Goal: Task Accomplishment & Management: Manage account settings

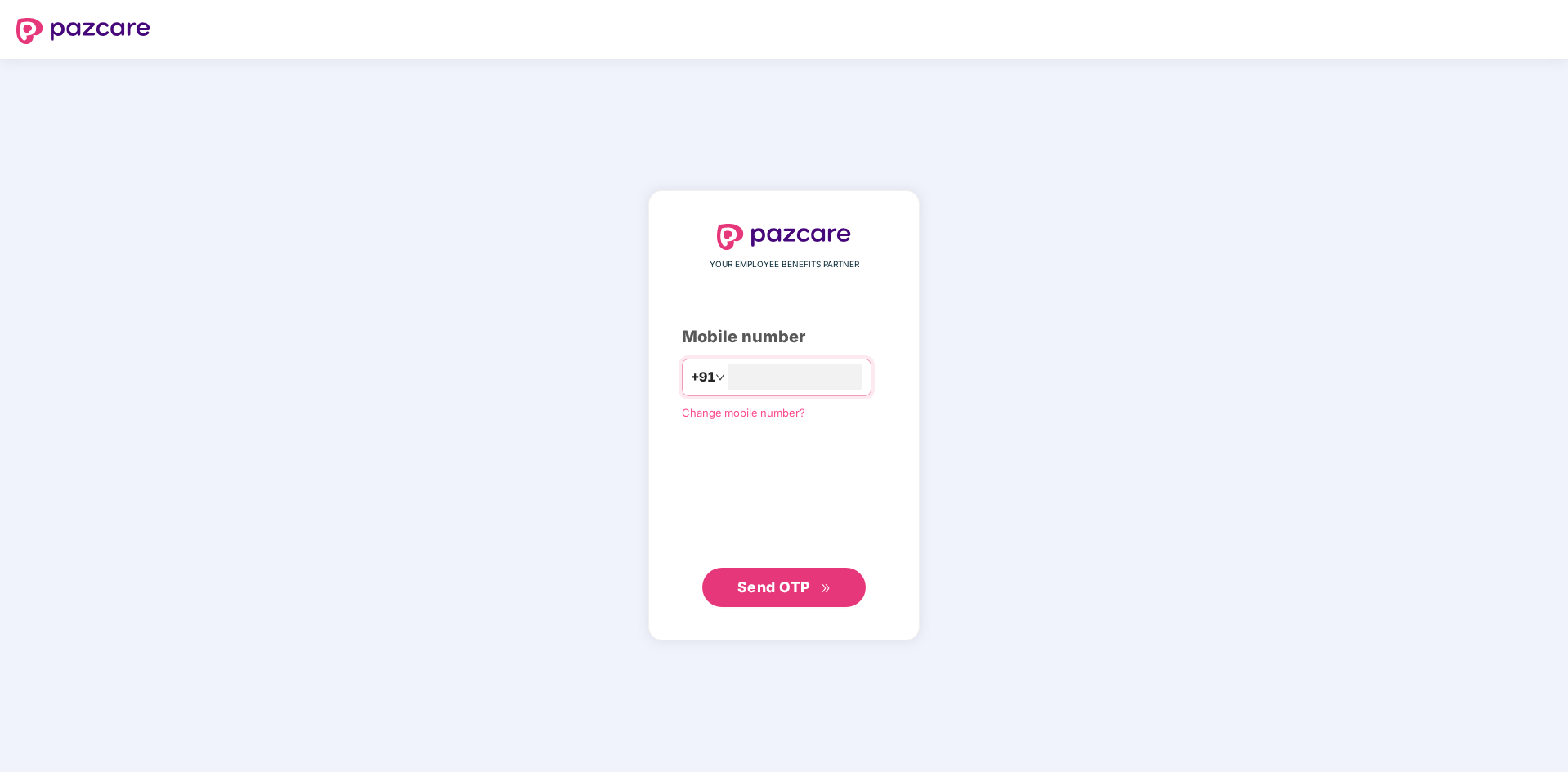
type input "**********"
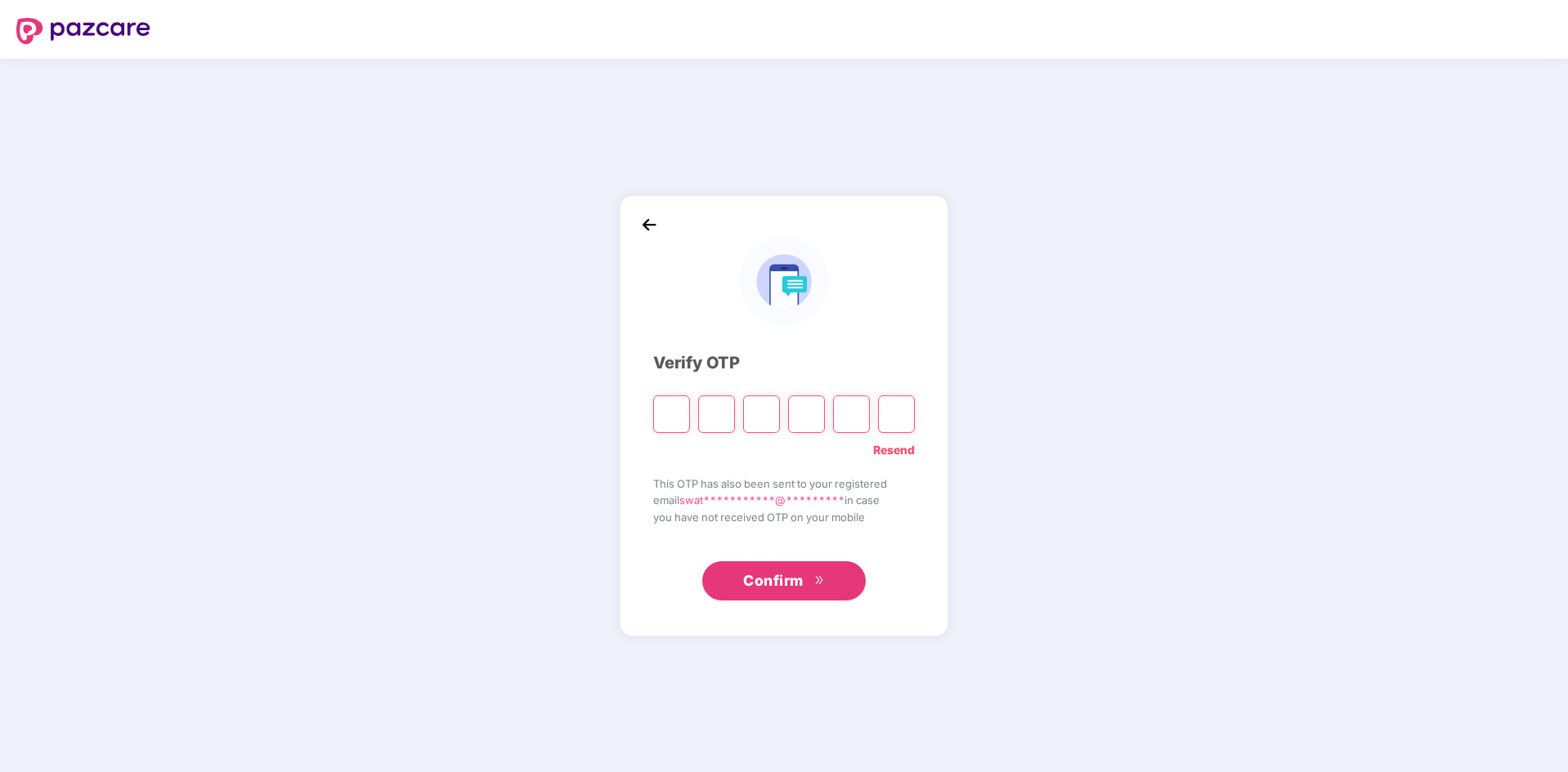
type input "*"
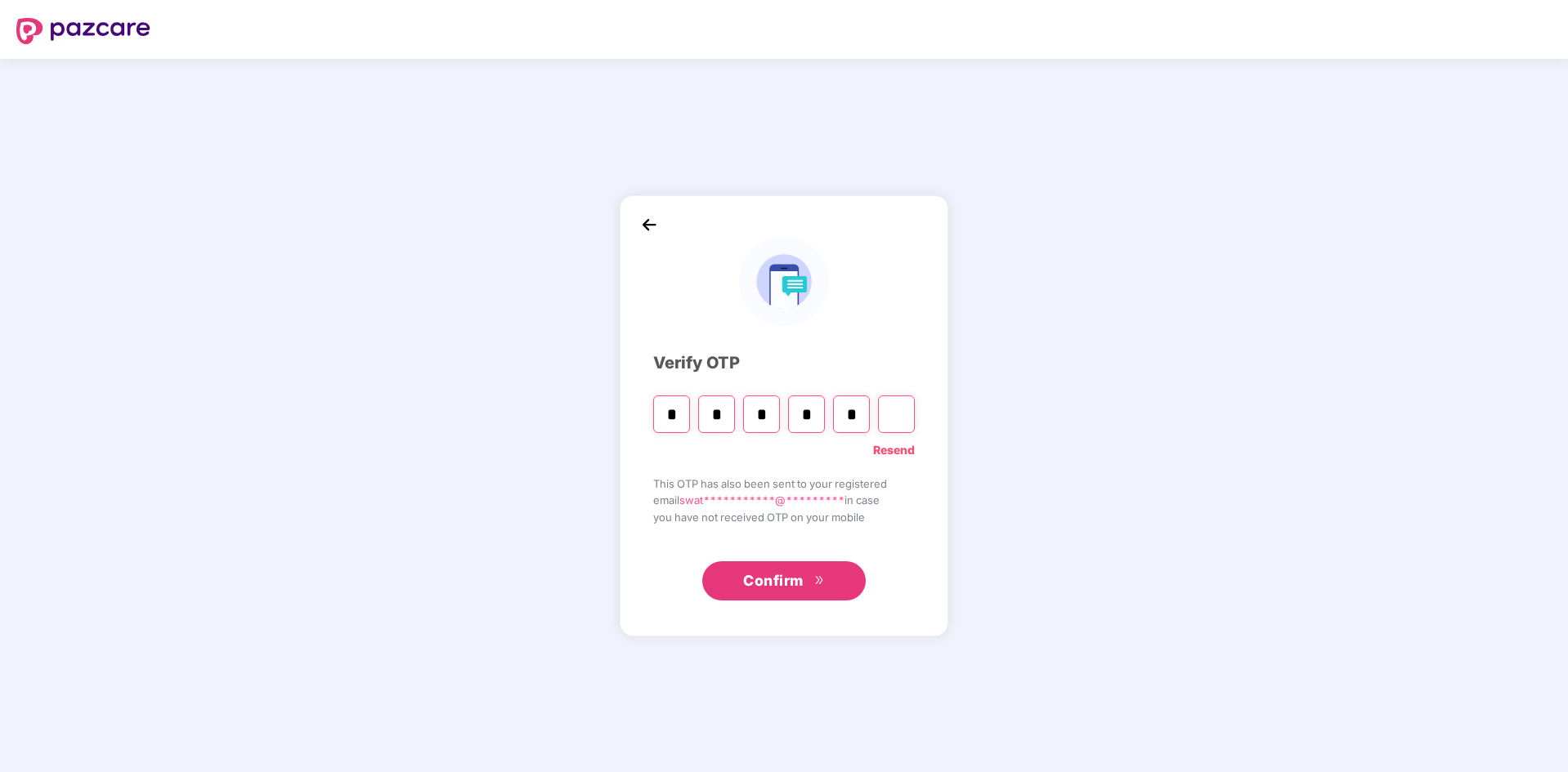
type input "*"
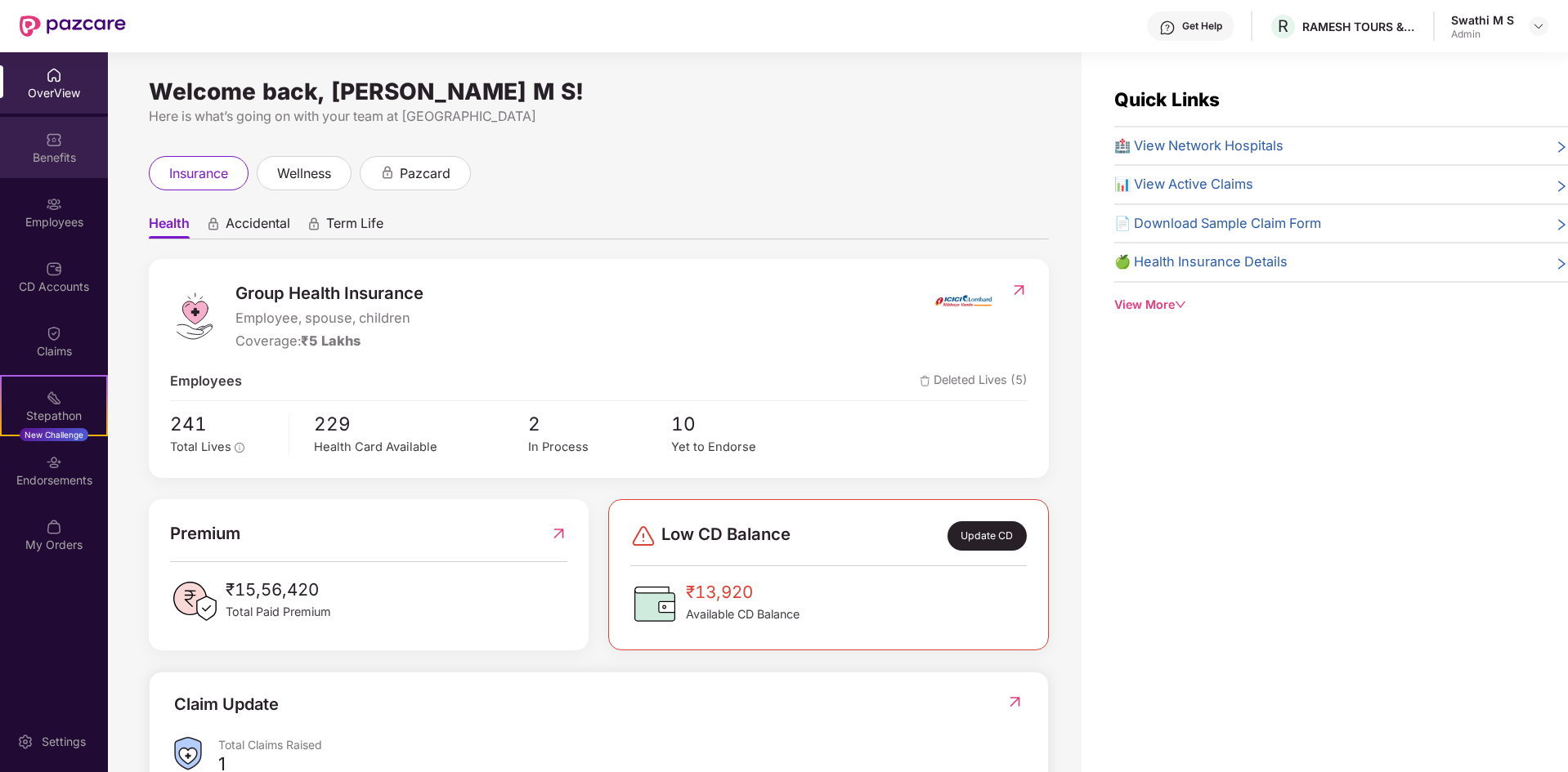
click at [42, 150] on div "Benefits" at bounding box center [54, 157] width 108 height 16
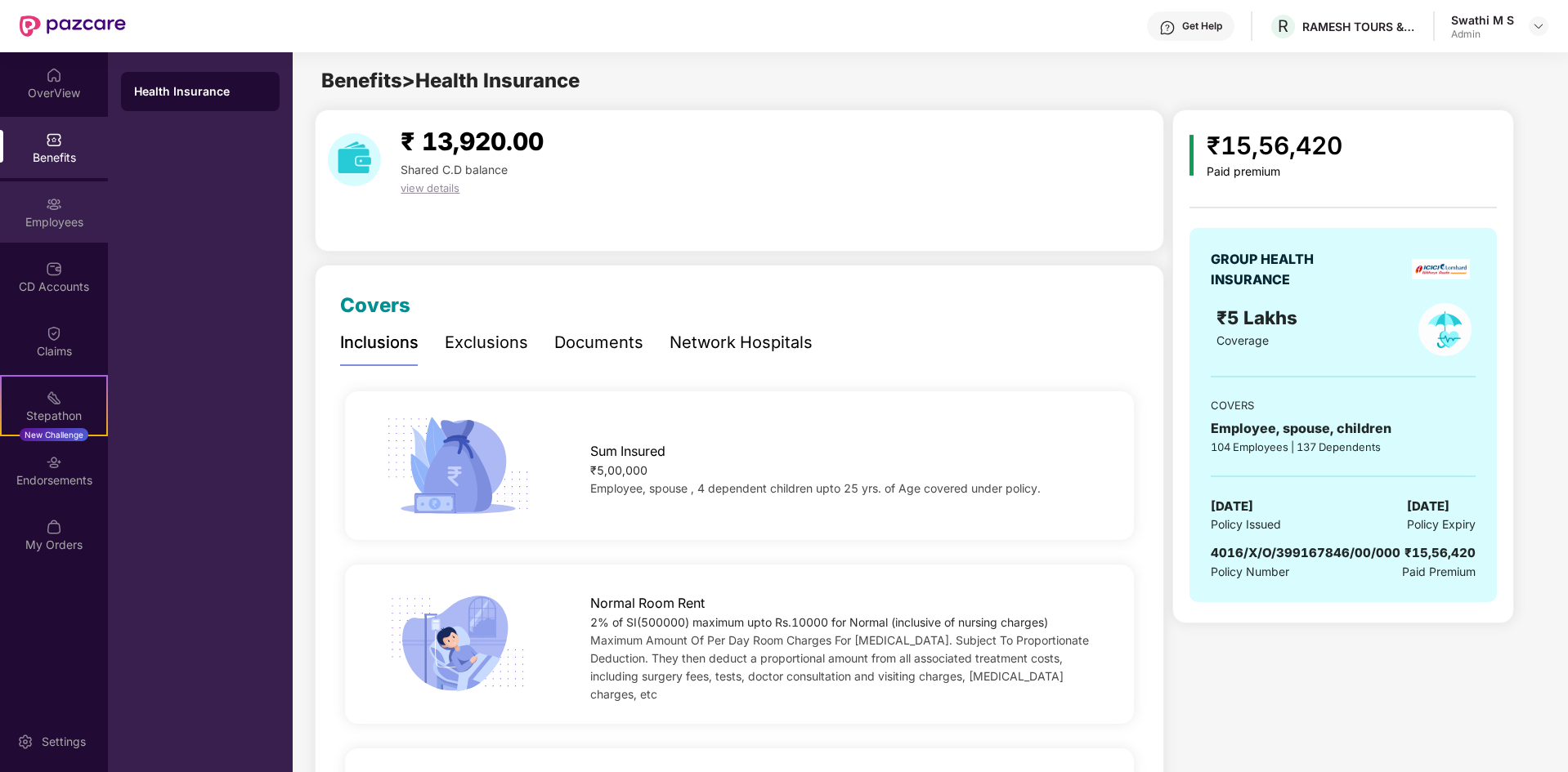
click at [42, 215] on div "Employees" at bounding box center [54, 222] width 108 height 16
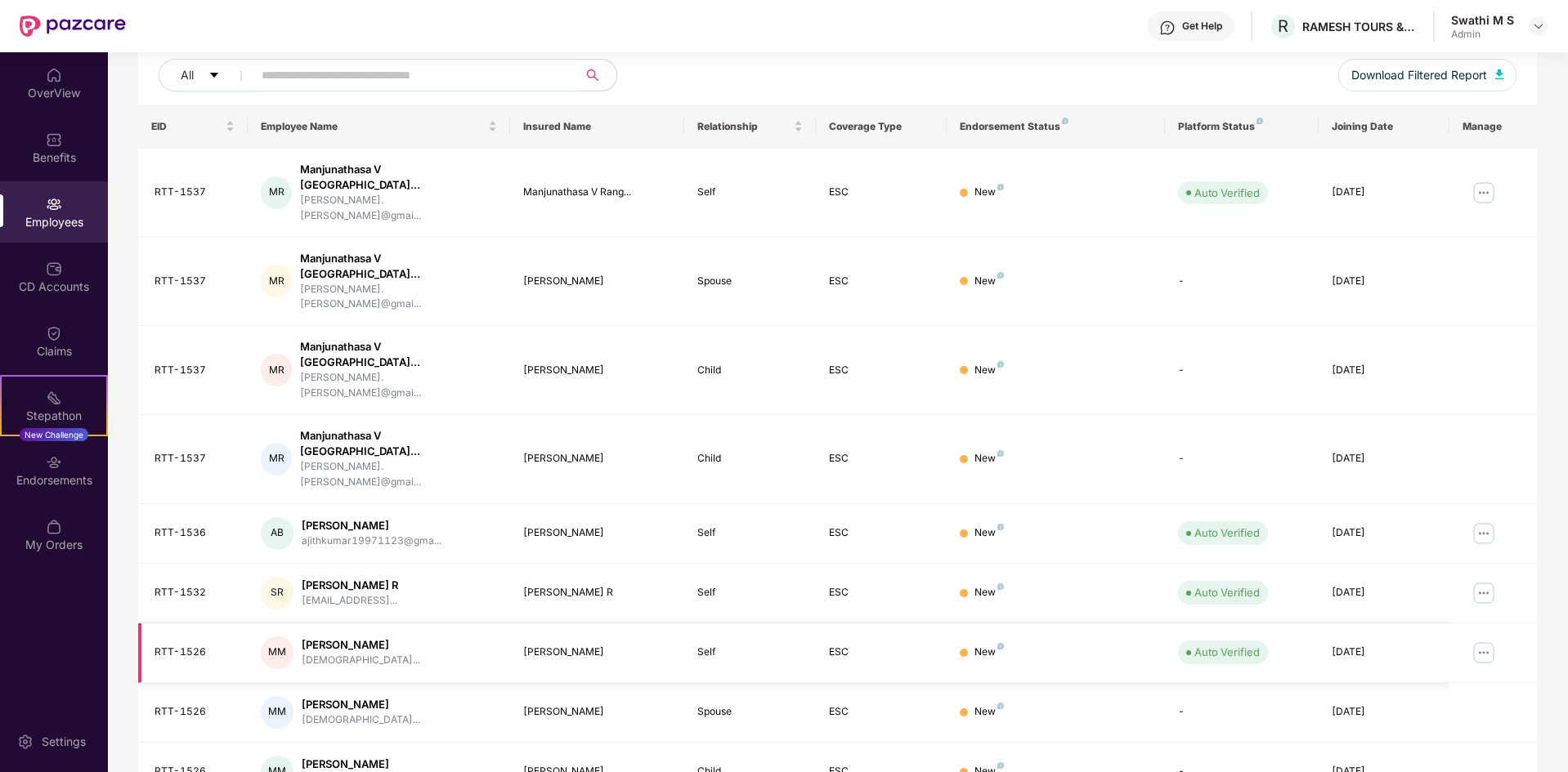
scroll to position [232, 0]
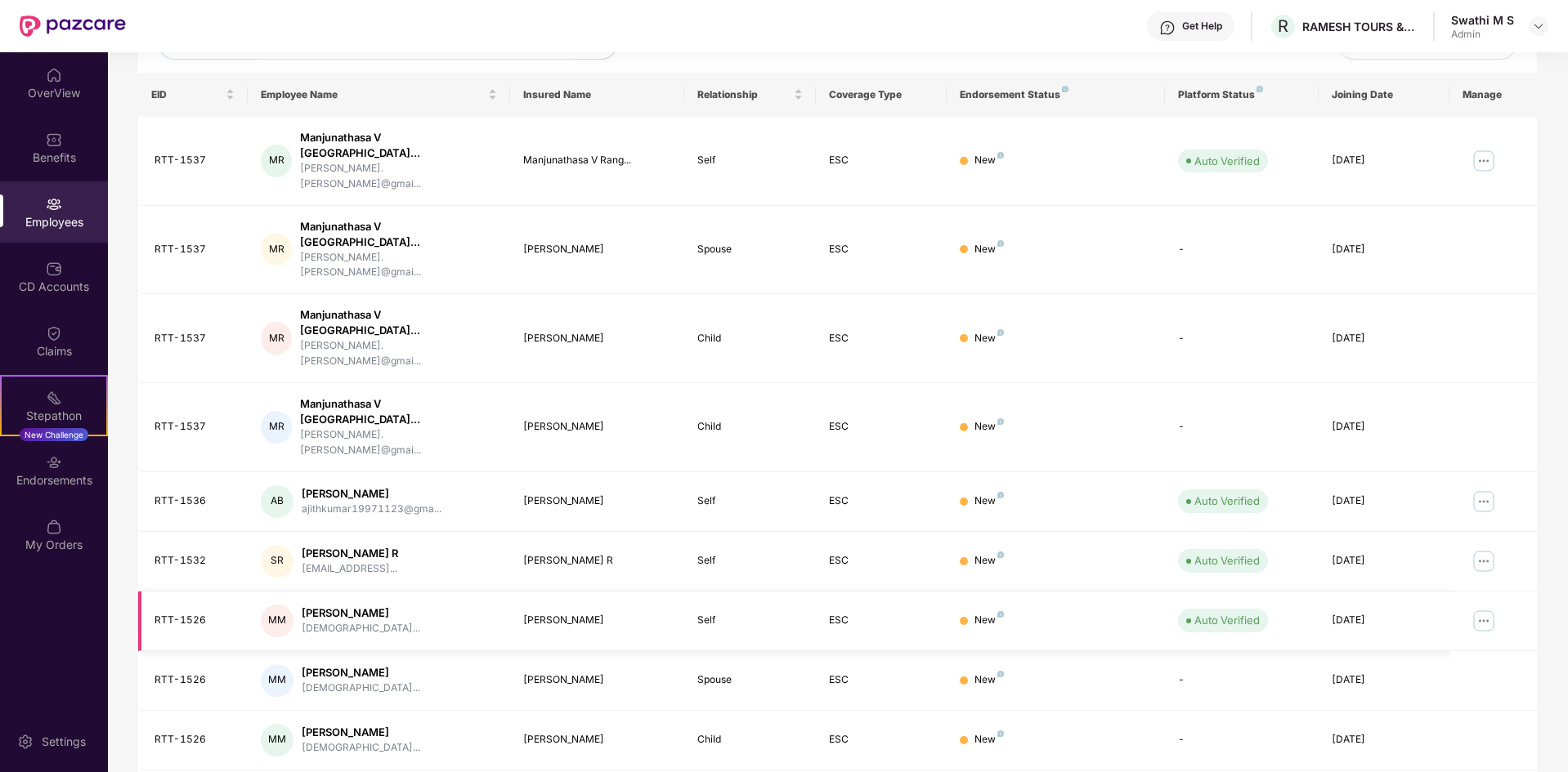
drag, startPoint x: 1482, startPoint y: 505, endPoint x: 1392, endPoint y: 507, distance: 90.0
click at [1482, 608] on img at bounding box center [1483, 621] width 26 height 26
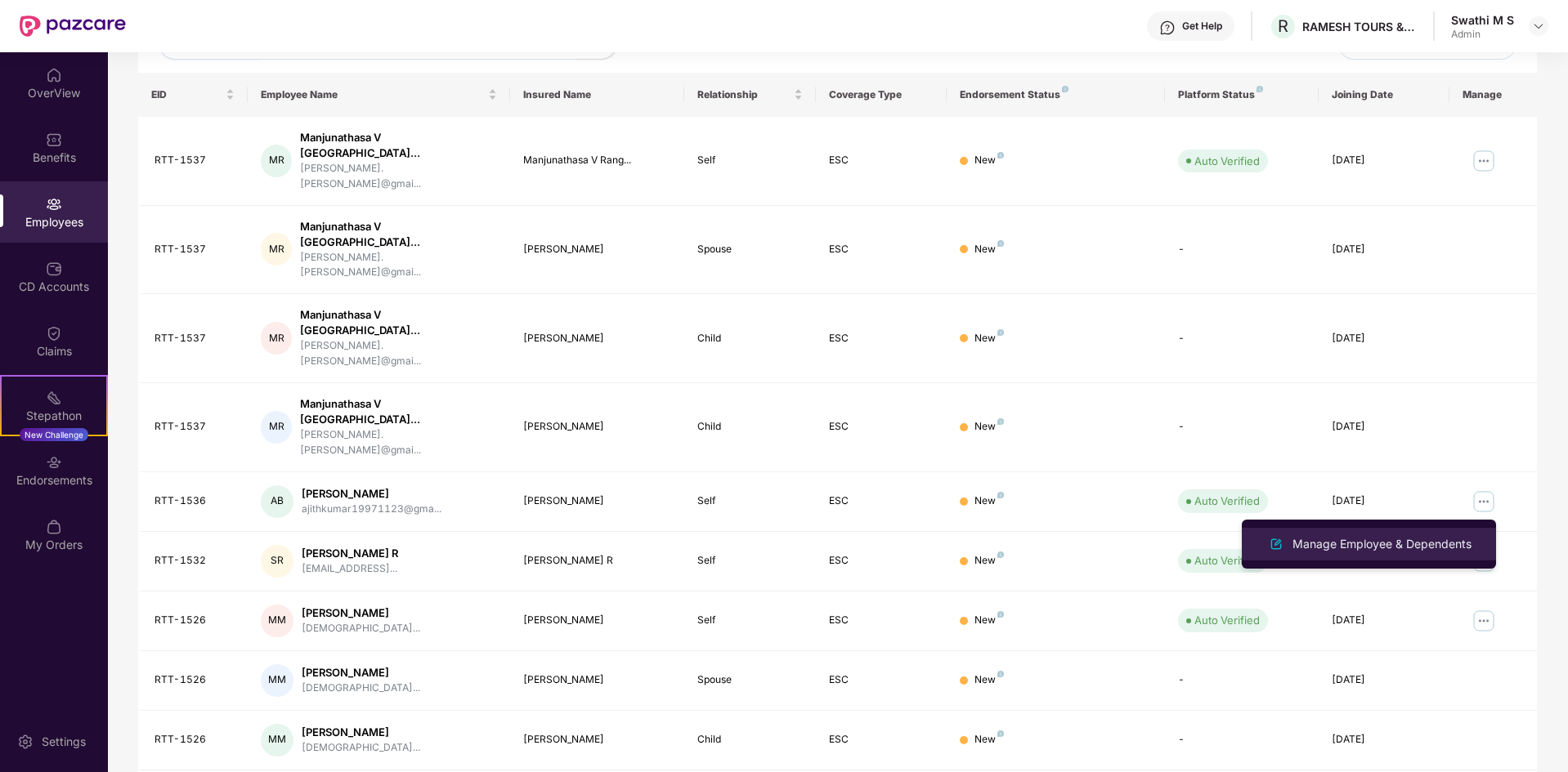
click at [1327, 540] on div "Manage Employee & Dependents" at bounding box center [1383, 544] width 185 height 18
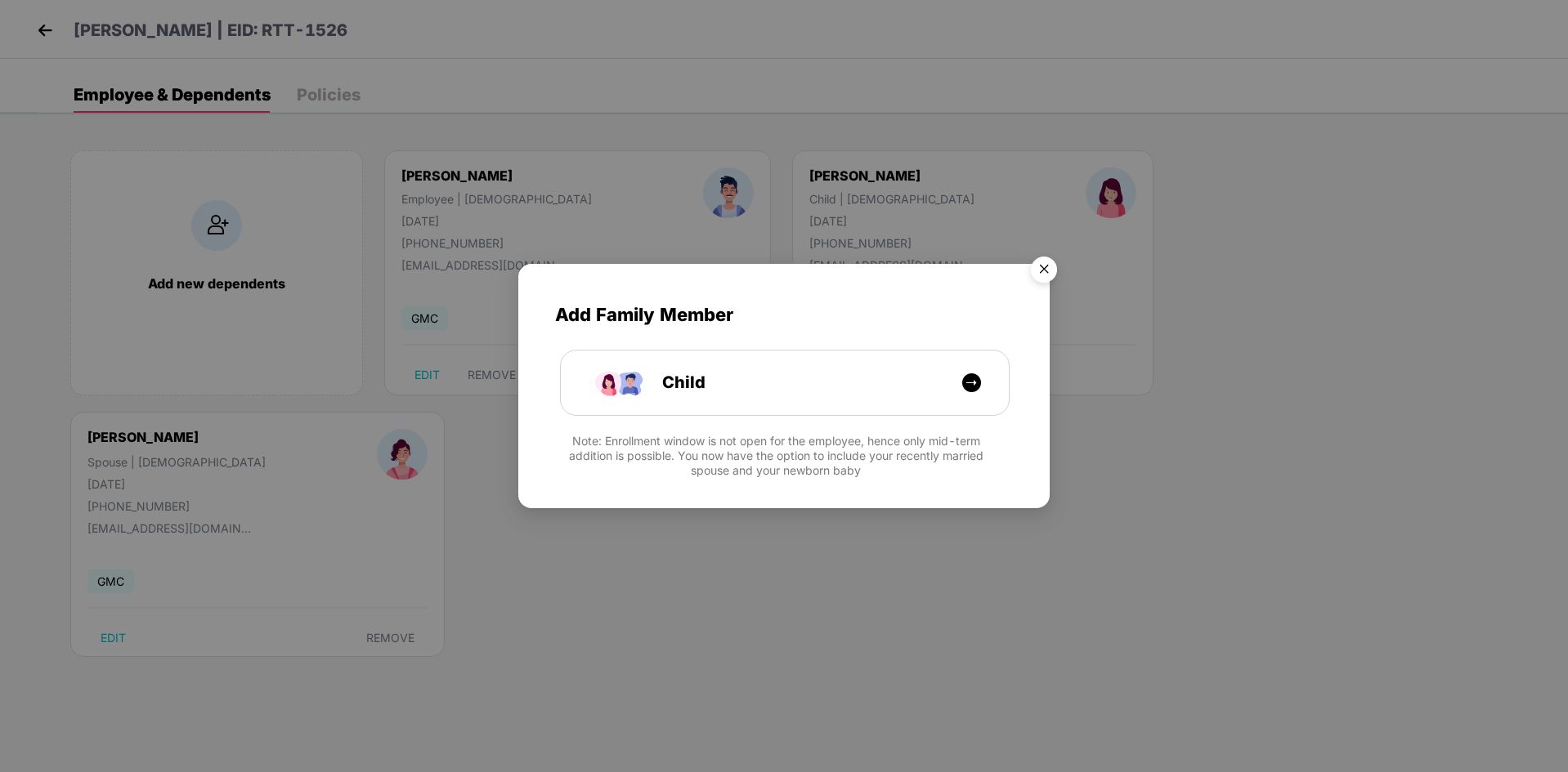
click at [1034, 272] on img "Close" at bounding box center [1044, 272] width 46 height 46
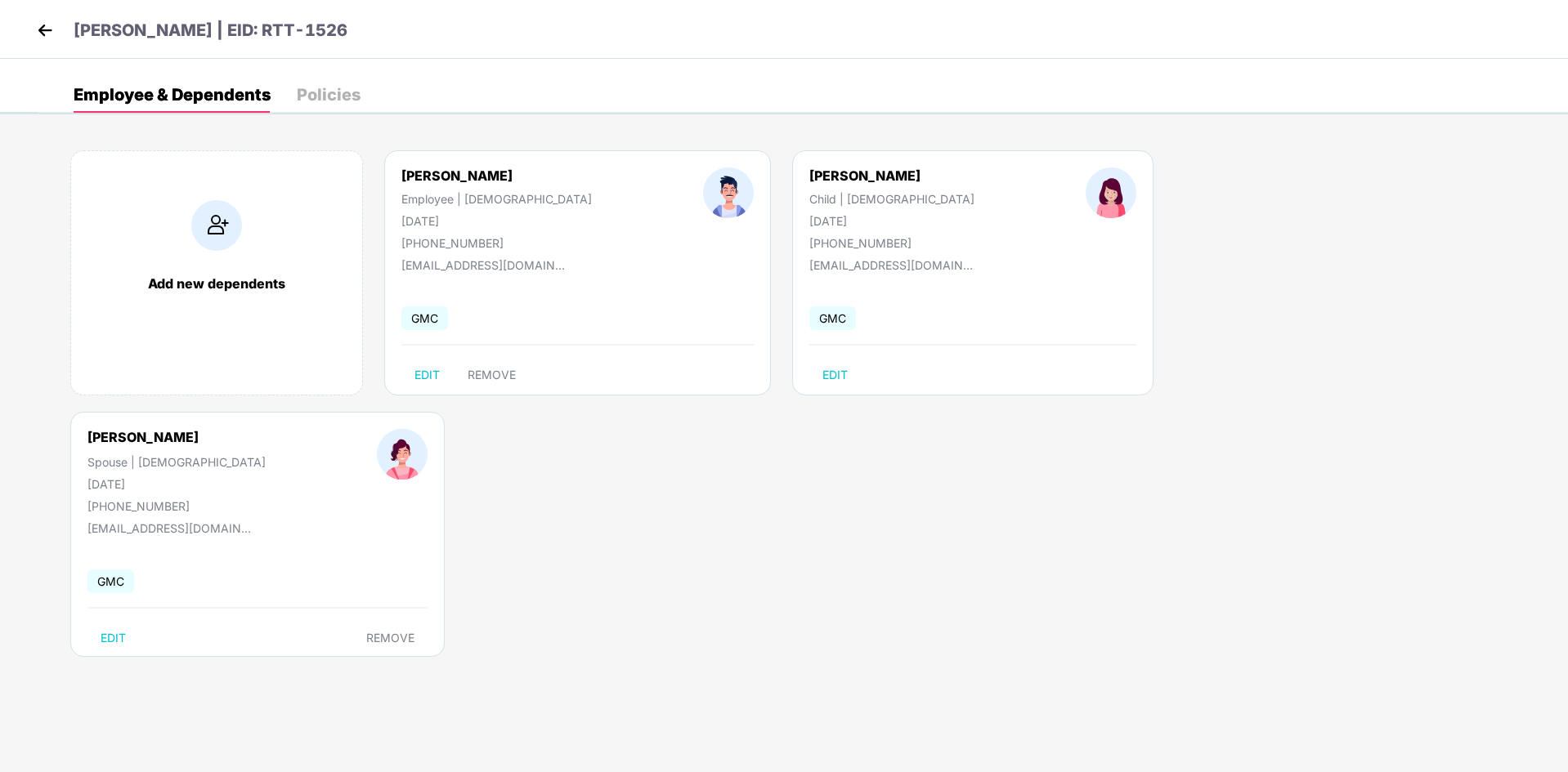
click at [41, 37] on img at bounding box center [44, 30] width 24 height 24
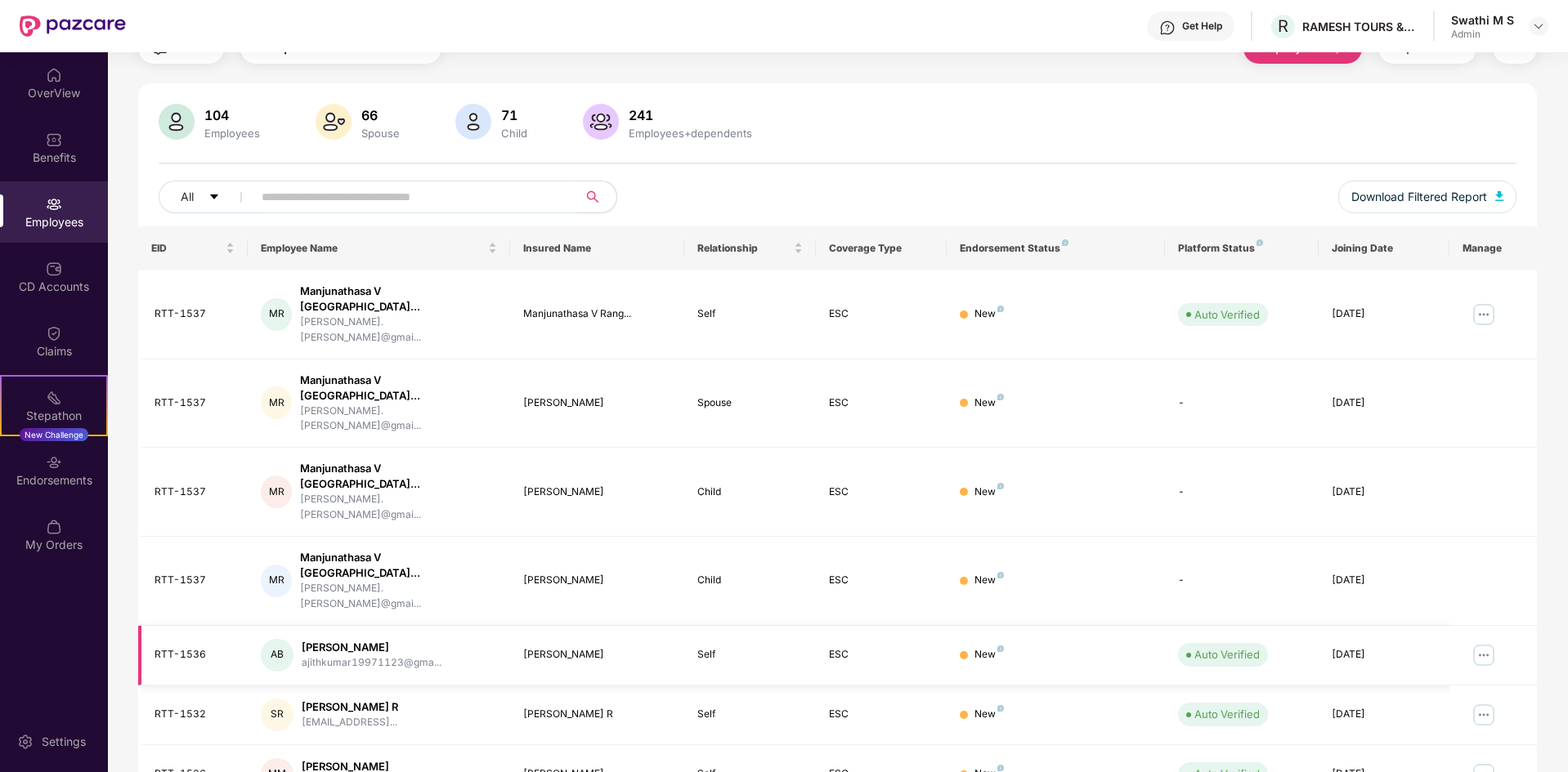
scroll to position [137, 0]
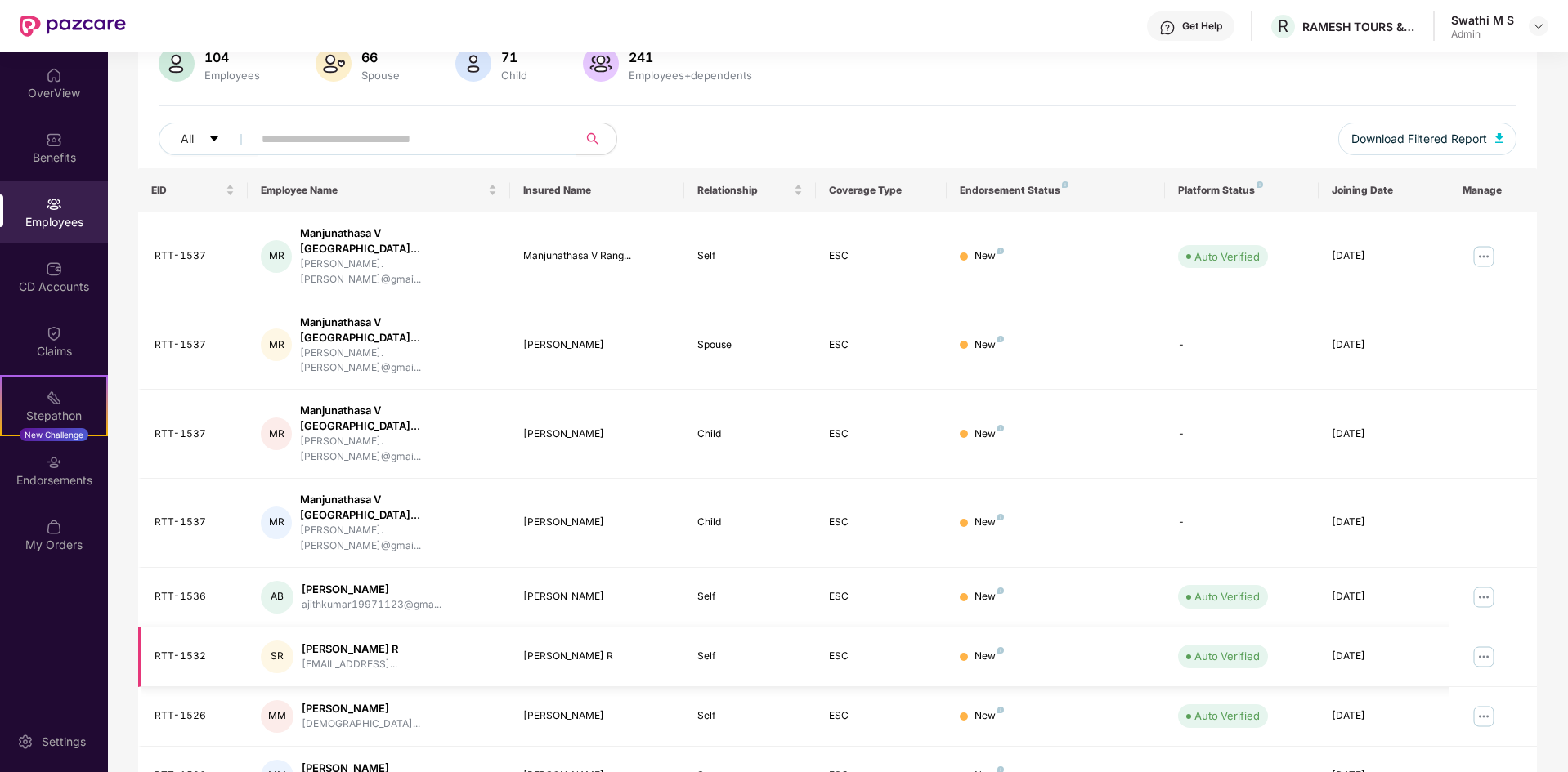
click at [1487, 644] on img at bounding box center [1483, 657] width 26 height 26
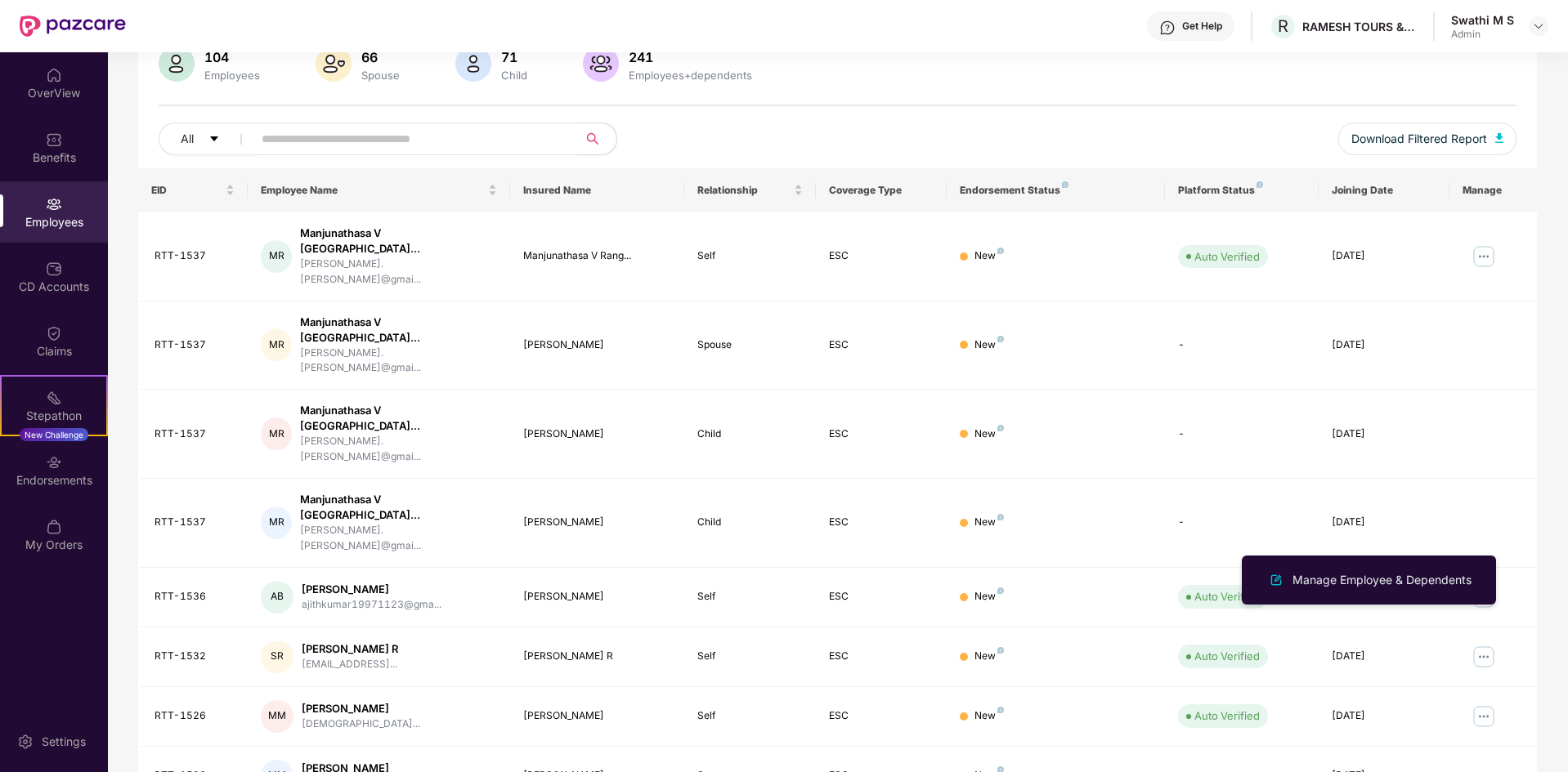
click at [1364, 574] on div "Manage Employee & Dependents" at bounding box center [1383, 580] width 185 height 18
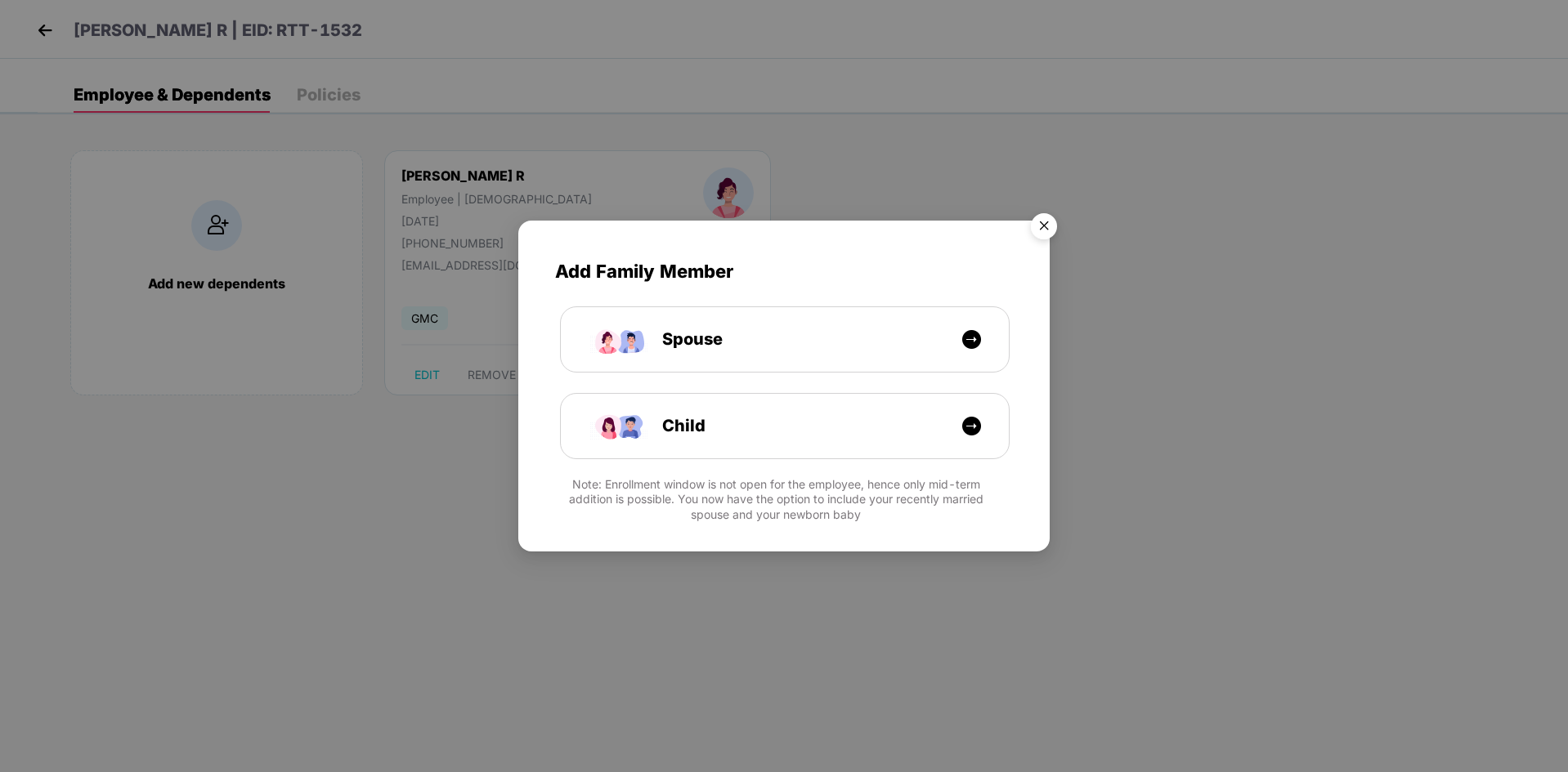
click at [1043, 227] on img "Close" at bounding box center [1044, 229] width 46 height 46
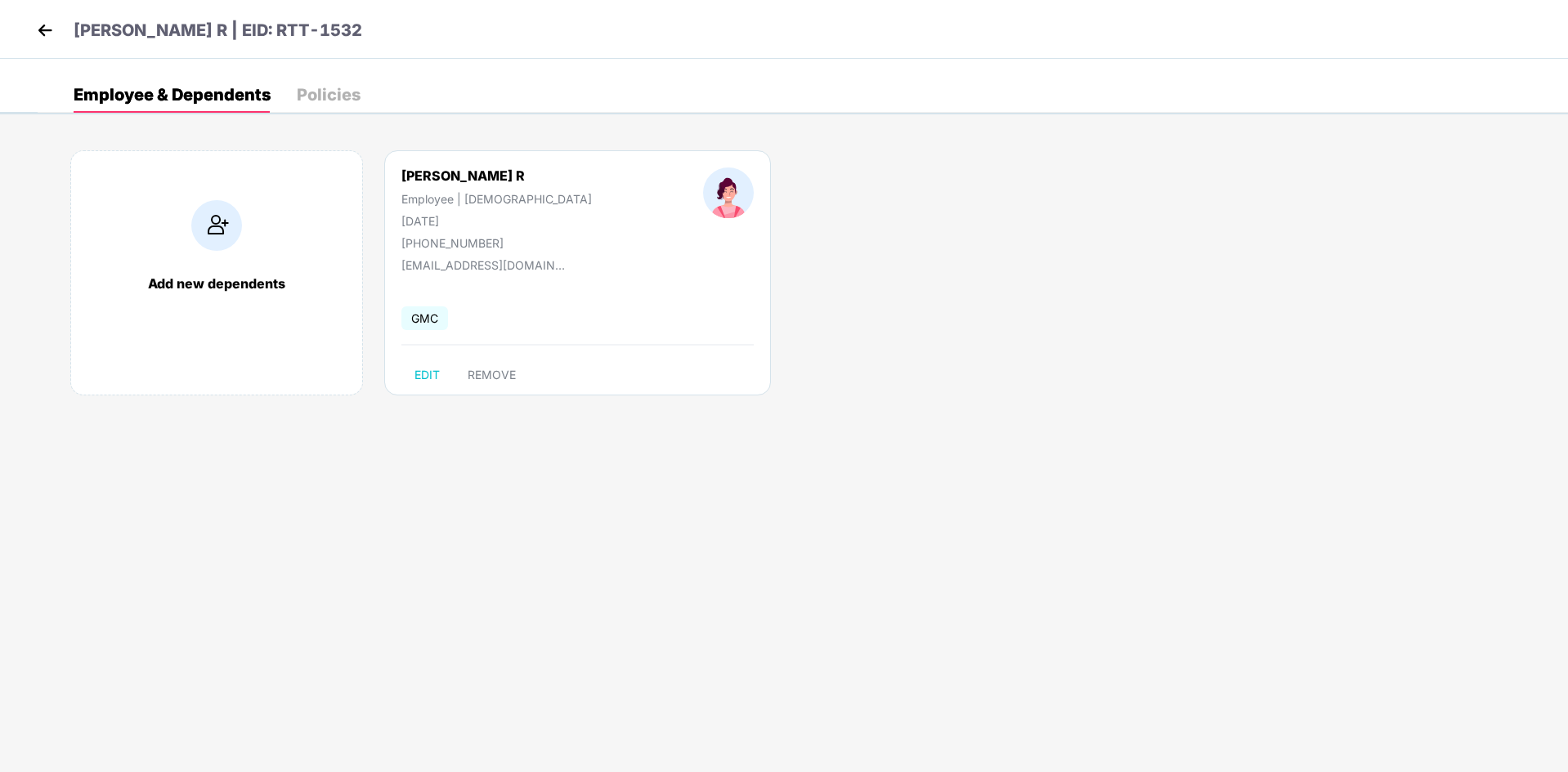
click at [41, 31] on img at bounding box center [44, 30] width 24 height 24
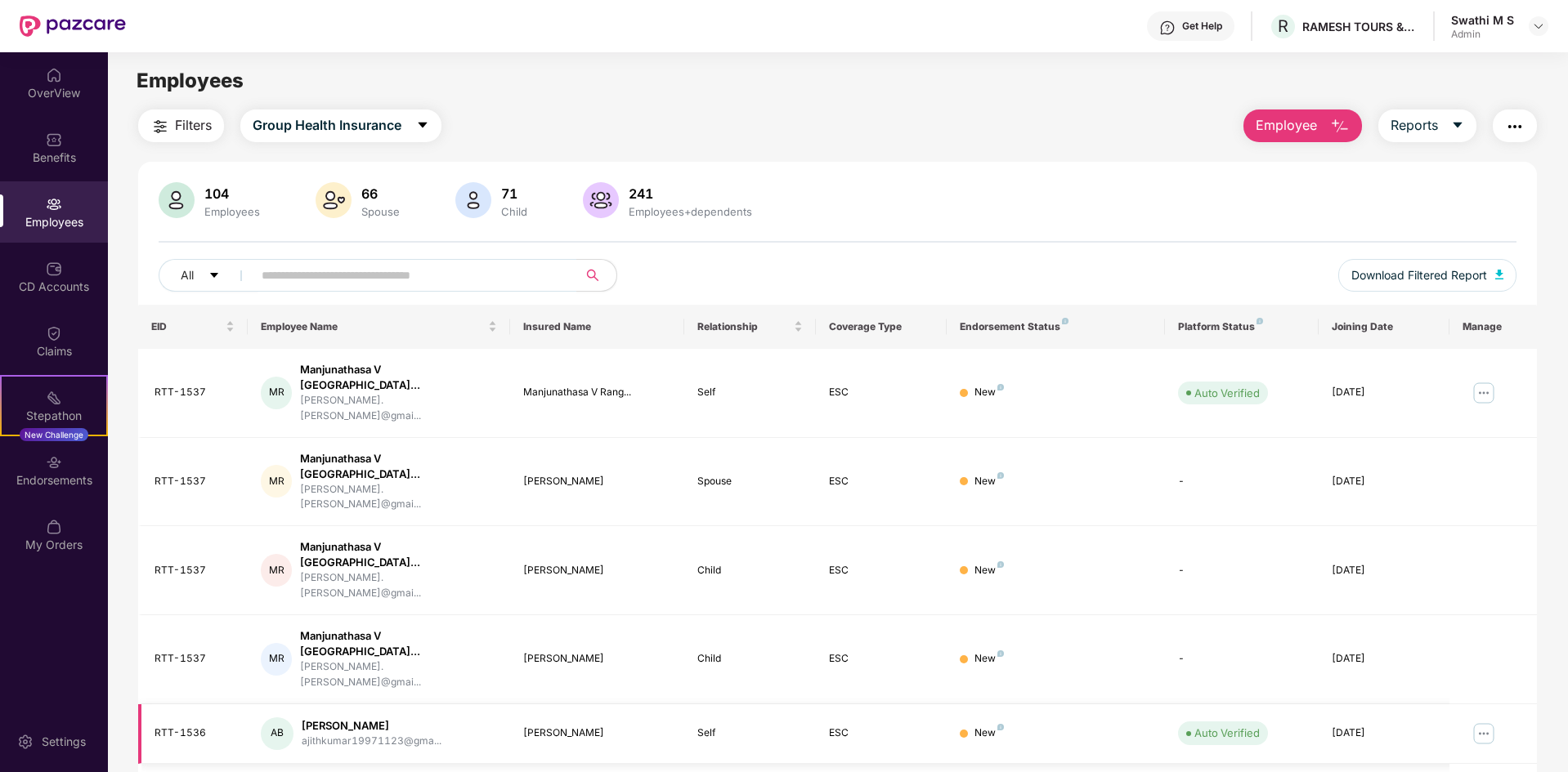
click at [1486, 721] on img at bounding box center [1483, 733] width 26 height 26
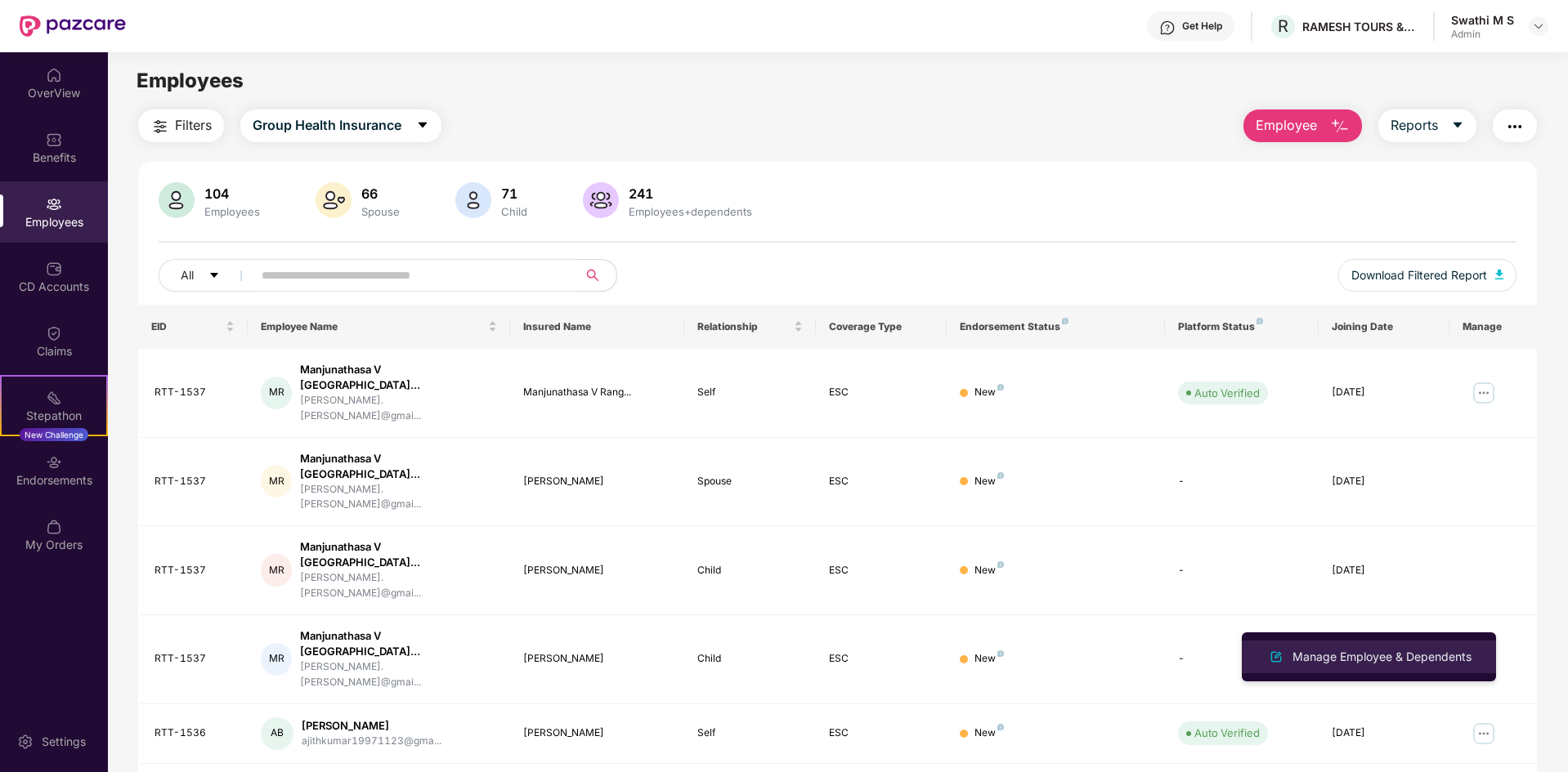
click at [1296, 648] on div "Manage Employee & Dependents" at bounding box center [1383, 657] width 185 height 18
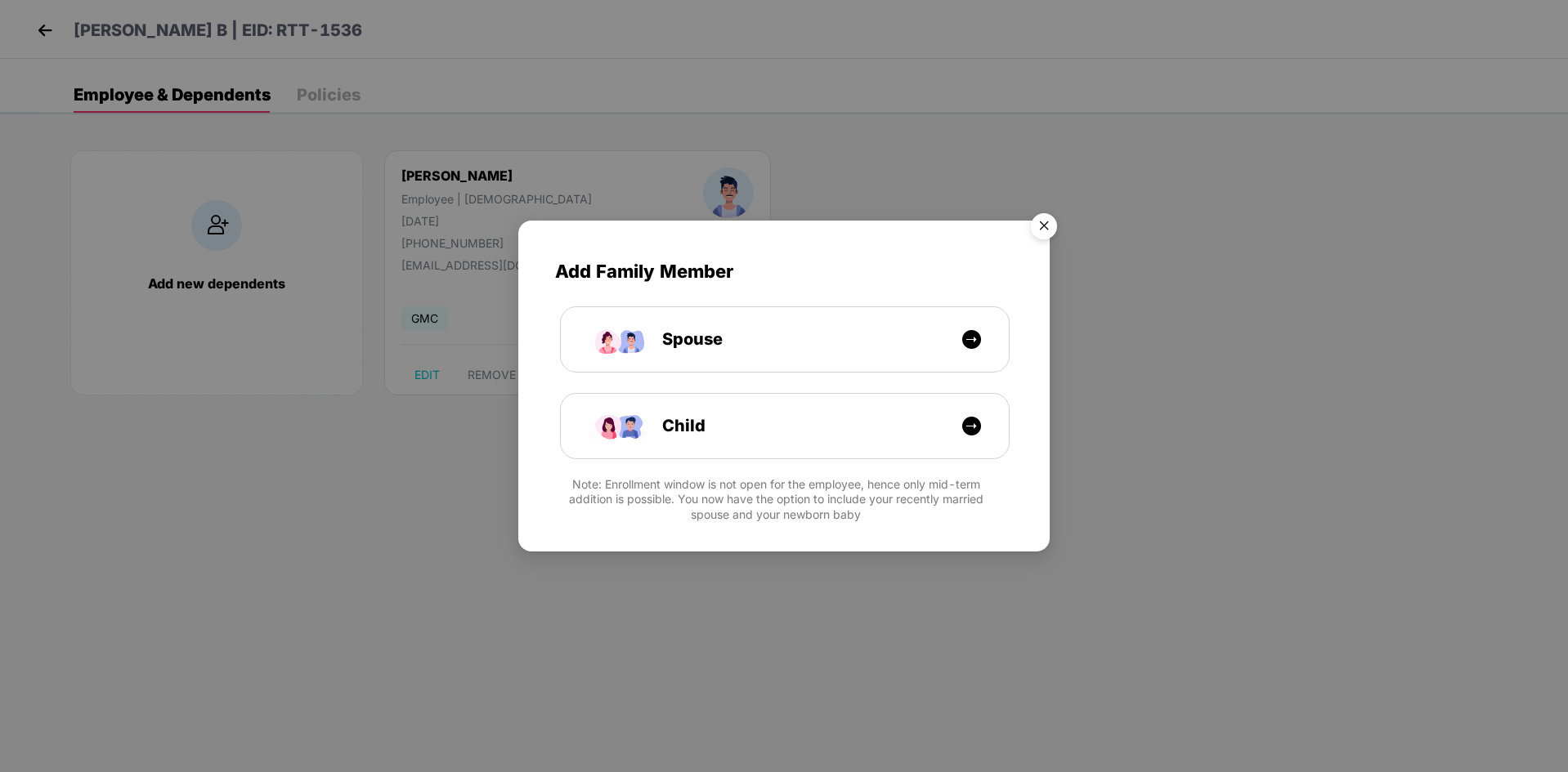
click at [1055, 222] on img "Close" at bounding box center [1044, 229] width 46 height 46
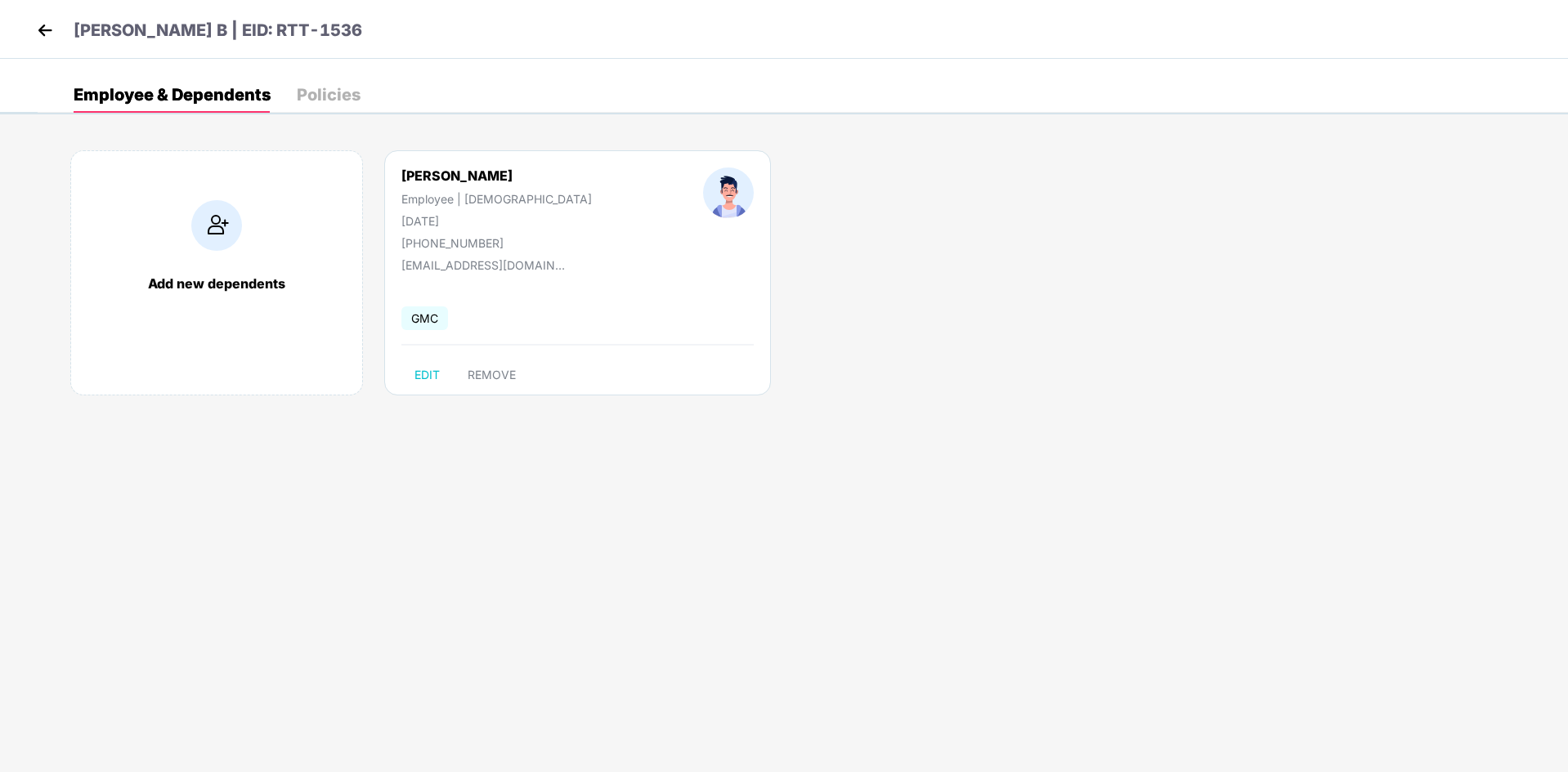
click at [32, 39] on div "[PERSON_NAME] B | EID: RTT-1536" at bounding box center [784, 29] width 1568 height 58
click at [47, 31] on img at bounding box center [44, 30] width 24 height 24
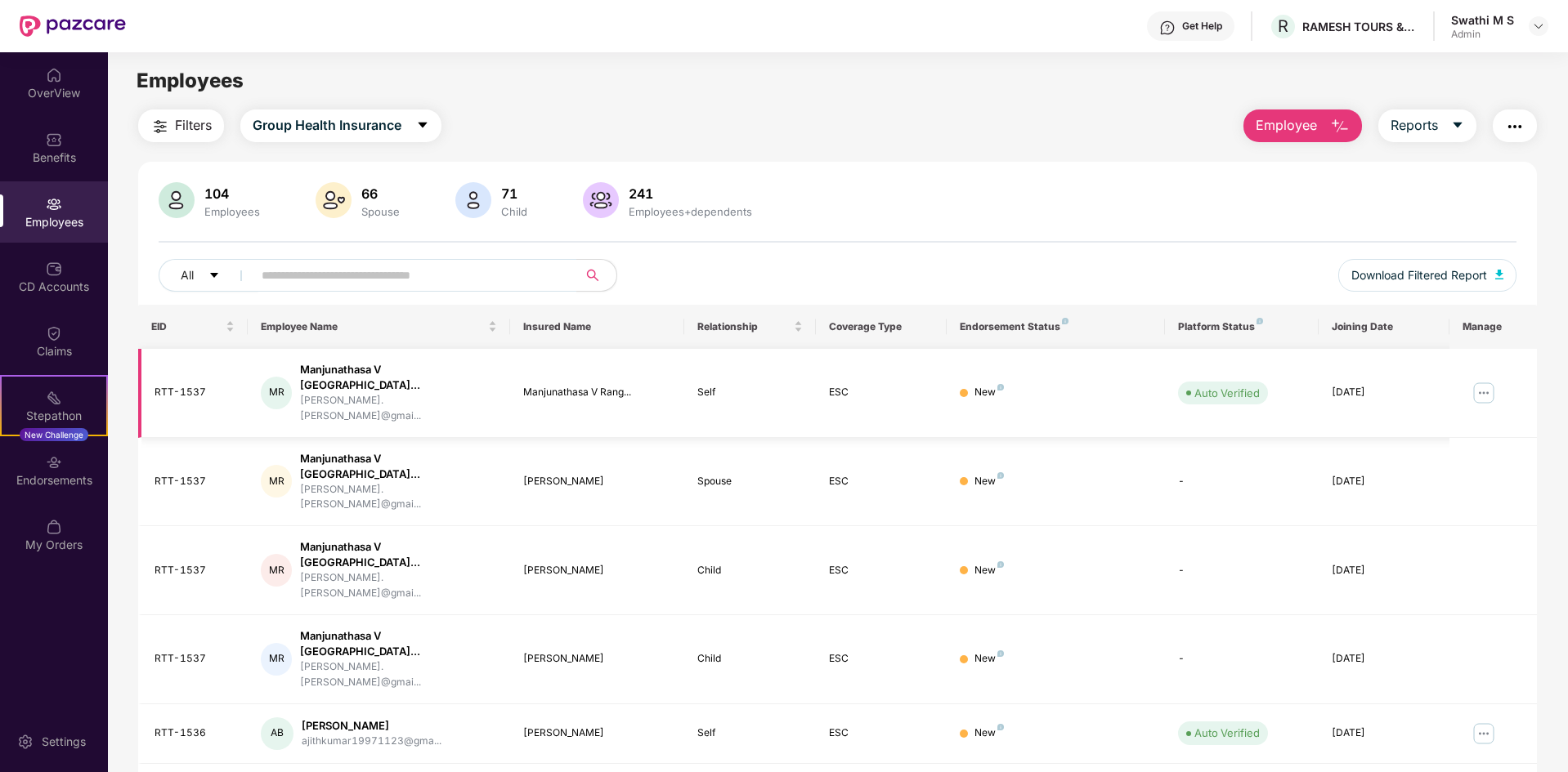
click at [1487, 380] on img at bounding box center [1483, 392] width 26 height 26
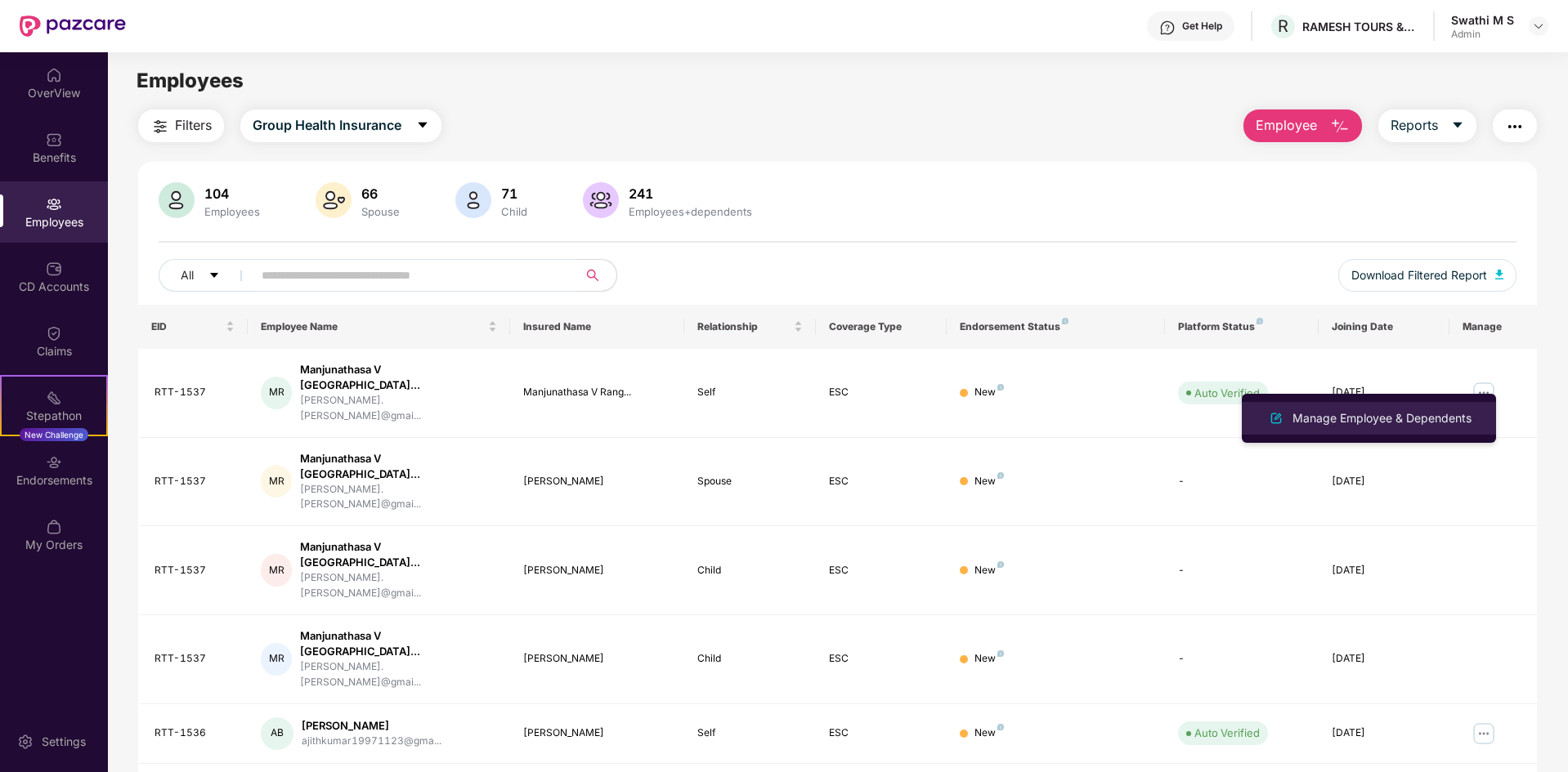
click at [1389, 418] on div "Manage Employee & Dependents" at bounding box center [1383, 418] width 185 height 18
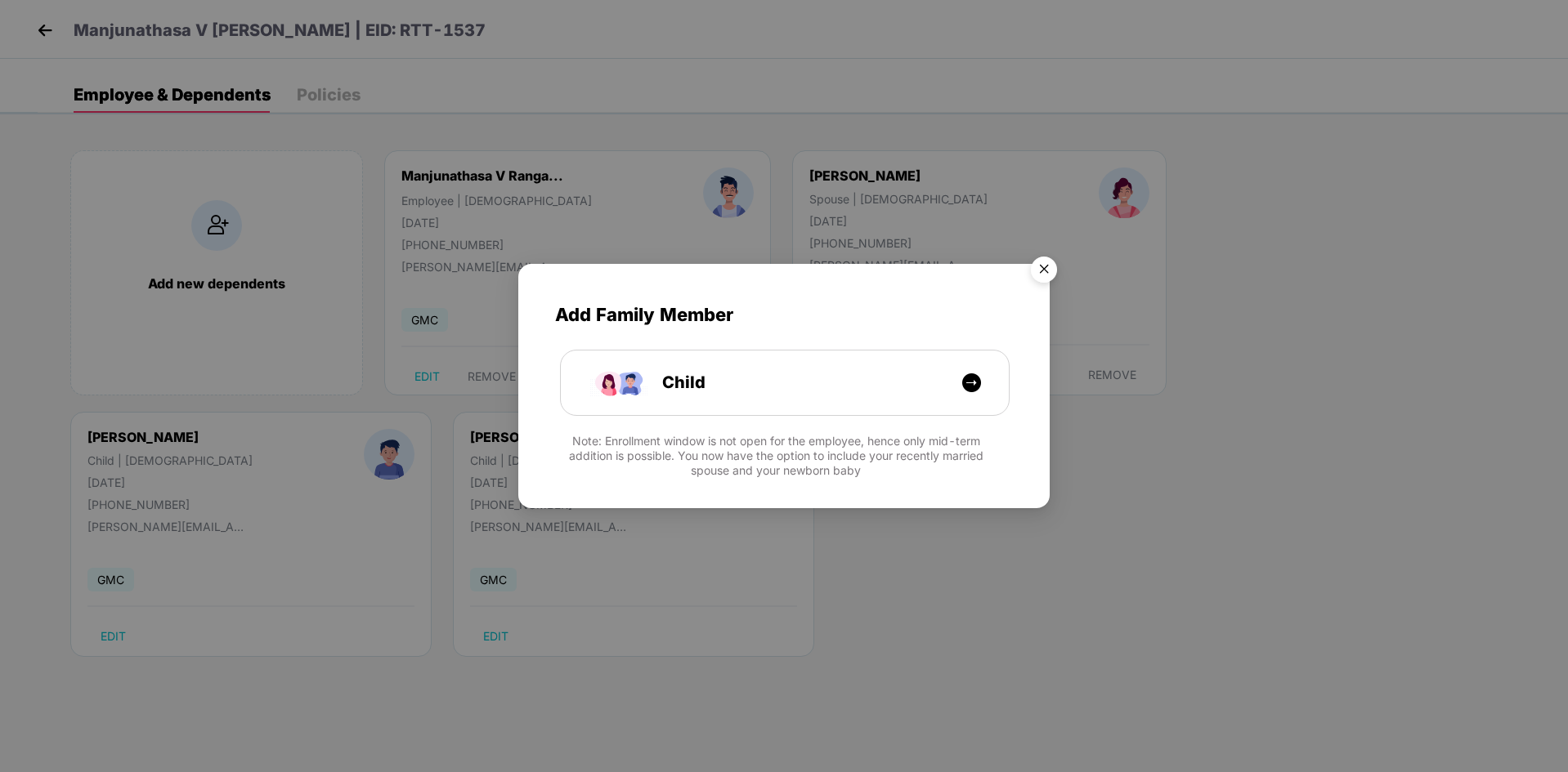
click at [1050, 264] on img "Close" at bounding box center [1044, 272] width 46 height 46
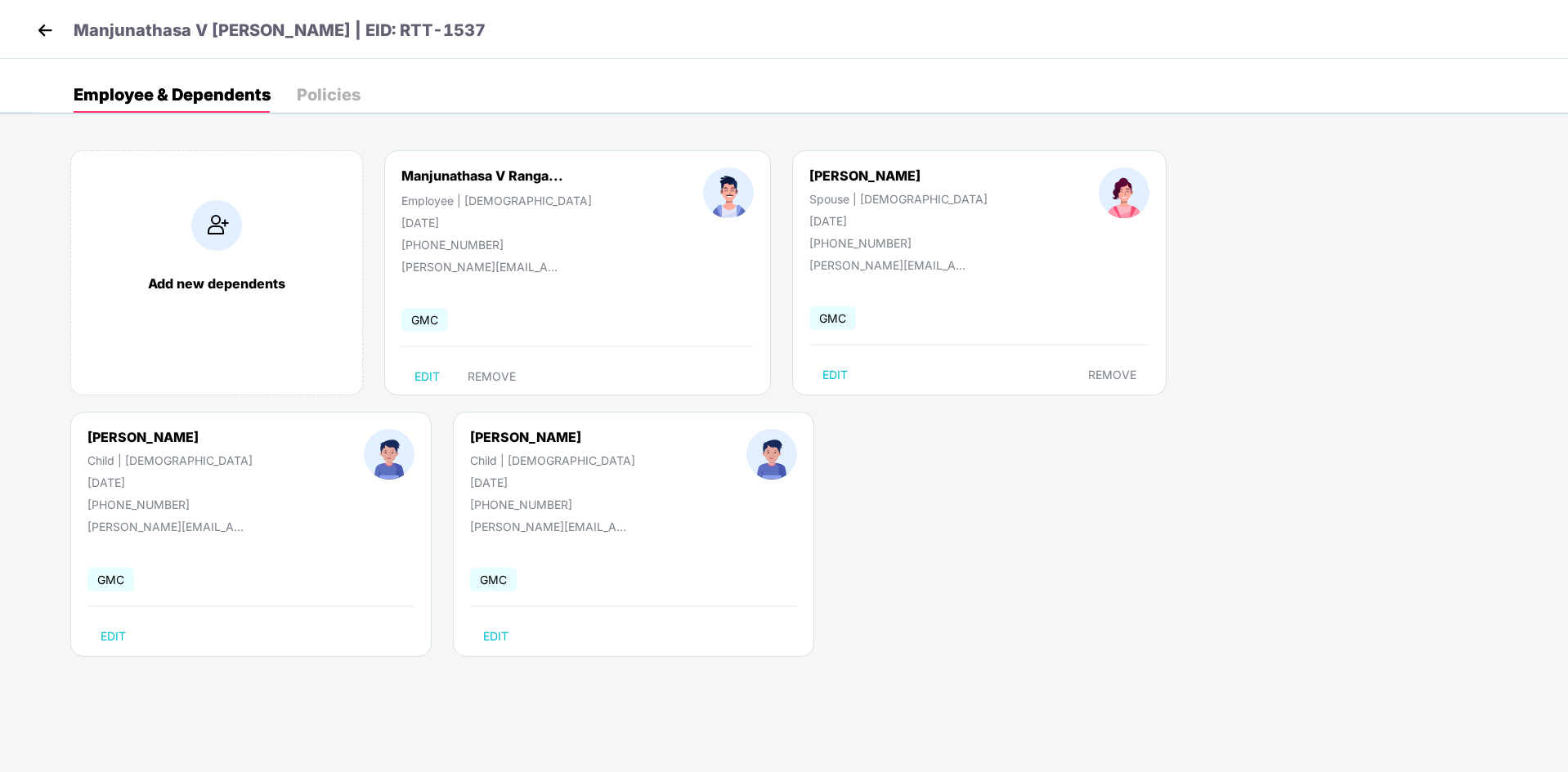
click at [40, 30] on img at bounding box center [44, 30] width 24 height 24
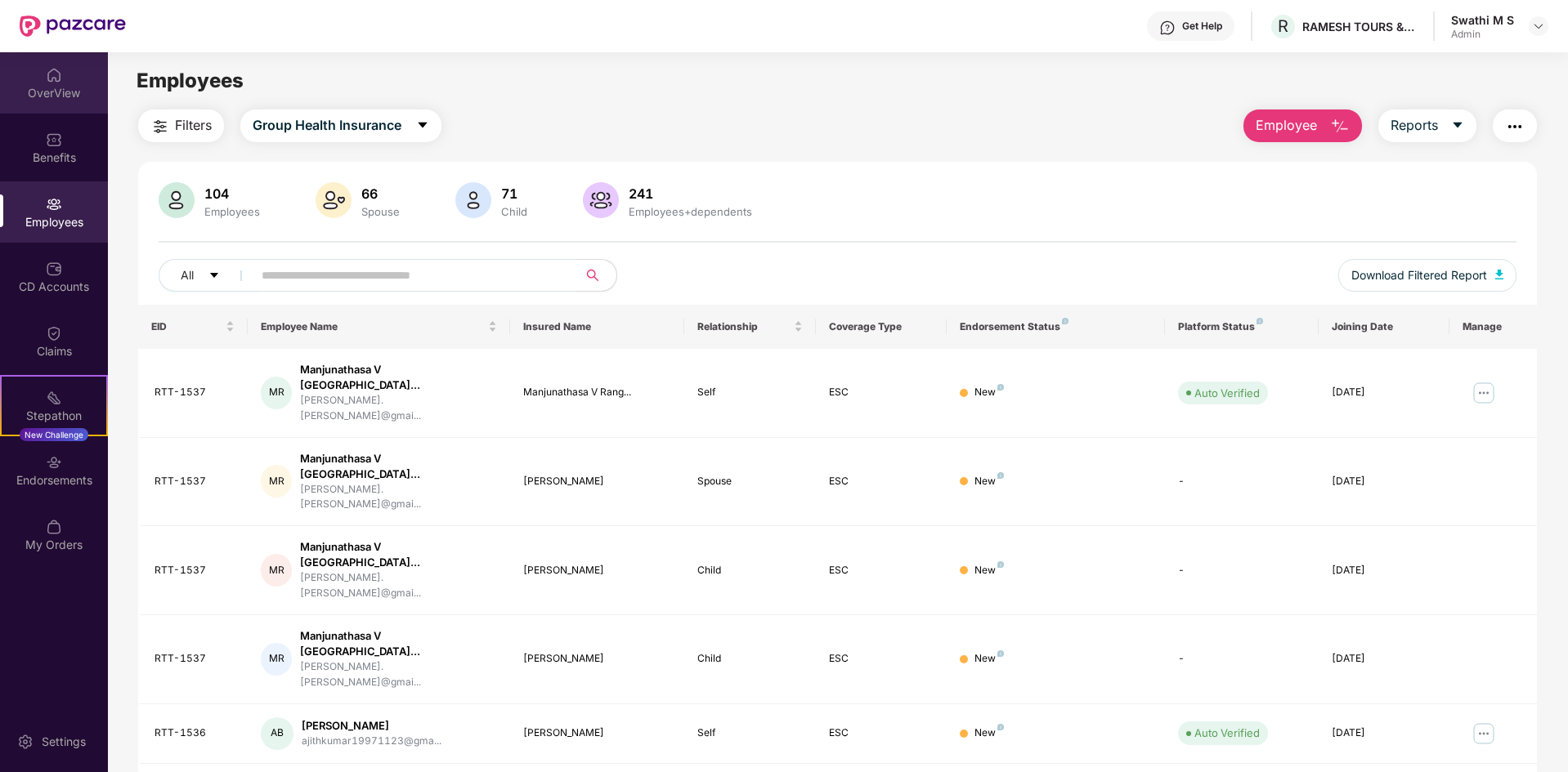
click at [55, 101] on div "OverView" at bounding box center [54, 93] width 108 height 16
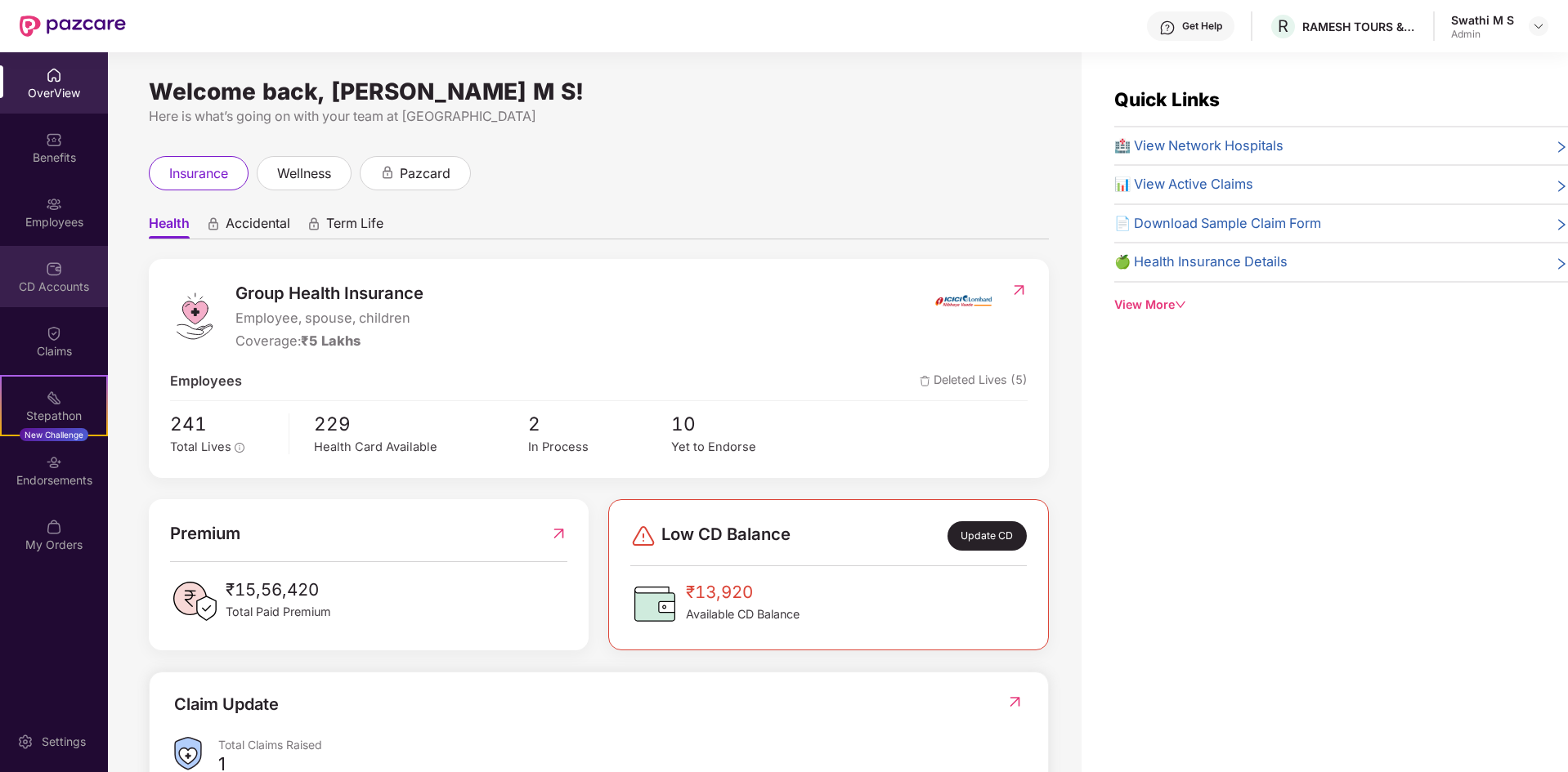
click at [51, 264] on img at bounding box center [54, 269] width 16 height 16
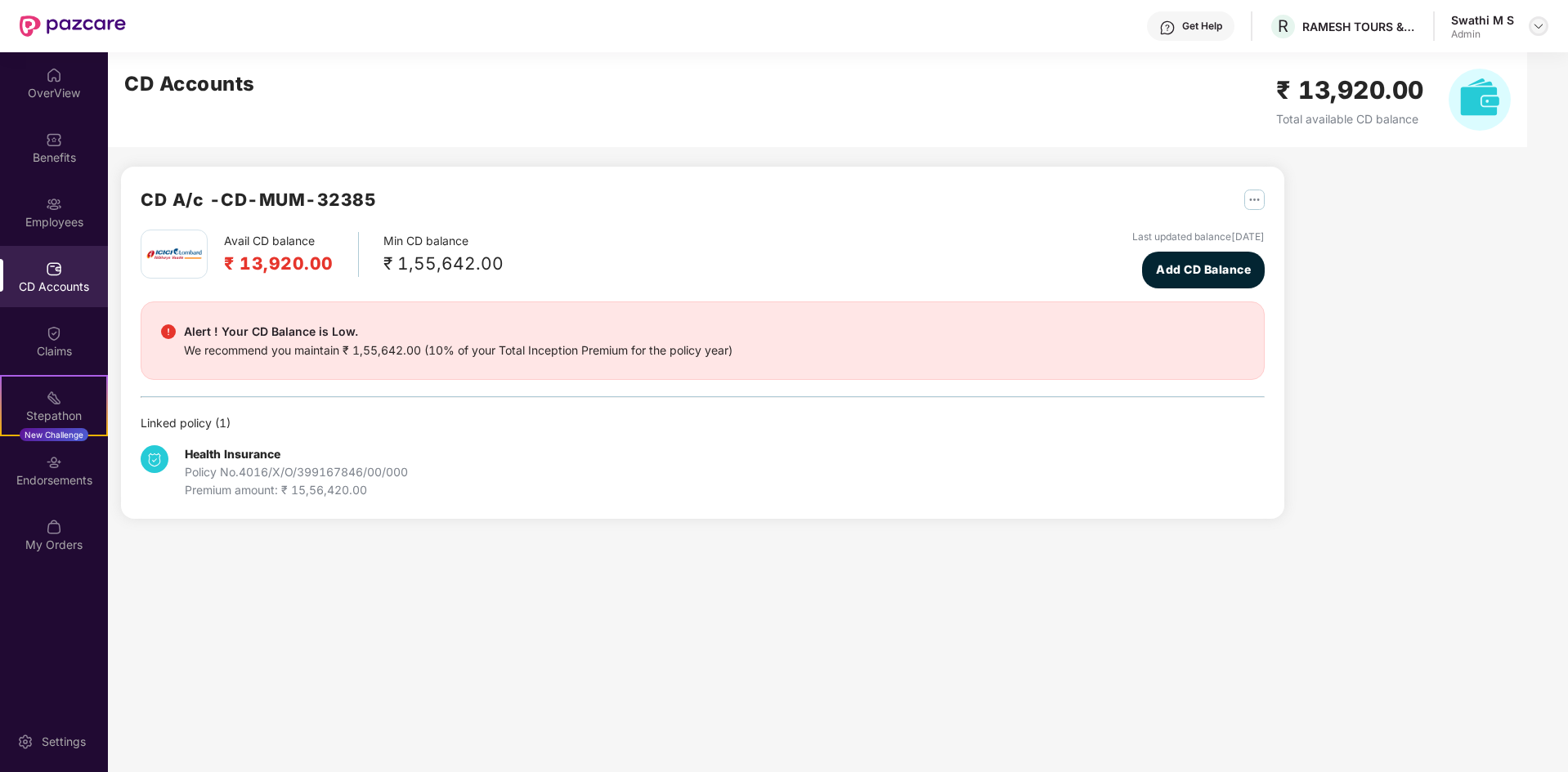
click at [1539, 24] on img at bounding box center [1538, 26] width 14 height 13
click at [1394, 92] on div "Logout" at bounding box center [1462, 96] width 212 height 31
